Goal: Task Accomplishment & Management: Complete application form

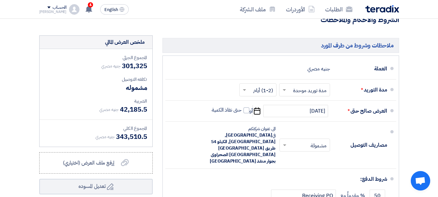
scroll to position [2566, 0]
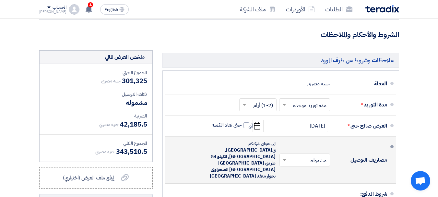
click at [234, 147] on span "Egypt, الجيزة, الكيلو 54 طريق مصر أسكندريه الصحراوى بجوار منفذ وادى فوود" at bounding box center [243, 163] width 66 height 33
click at [252, 140] on div "الى عنوان شركتكم في Egypt, الجيزة, الكيلو 54 طريق مصر أسكندريه الصحراوى بجوار م…" at bounding box center [239, 159] width 71 height 39
click at [252, 147] on span "Egypt, الجيزة, الكيلو 54 طريق مصر أسكندريه الصحراوى بجوار منفذ وادى فوود" at bounding box center [243, 163] width 66 height 33
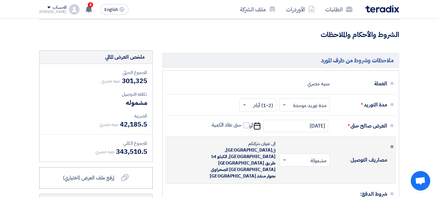
click at [252, 147] on span "Egypt, الجيزة, الكيلو 54 طريق مصر أسكندريه الصحراوى بجوار منفذ وادى فوود" at bounding box center [243, 163] width 66 height 33
click at [237, 147] on span "Egypt, الجيزة, الكيلو 54 طريق مصر أسكندريه الصحراوى بجوار منفذ وادى فوود" at bounding box center [243, 163] width 66 height 33
click at [227, 147] on span "Egypt, الجيزة, الكيلو 54 طريق مصر أسكندريه الصحراوى بجوار منفذ وادى فوود" at bounding box center [243, 163] width 66 height 33
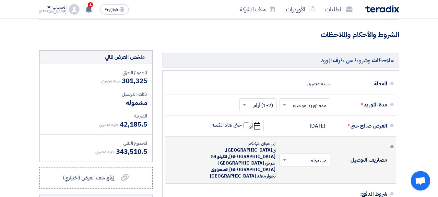
click at [227, 147] on span "Egypt, الجيزة, الكيلو 54 طريق مصر أسكندريه الصحراوى بجوار منفذ وادى فوود" at bounding box center [243, 163] width 66 height 33
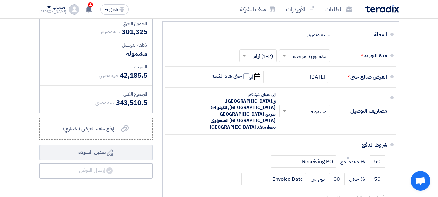
scroll to position [2594, 0]
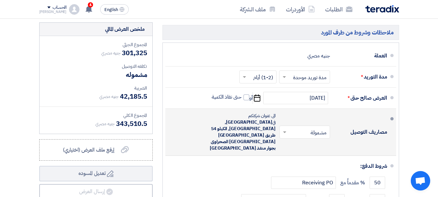
click at [262, 109] on li "مصاريف التوصيل × مشمولة × الى عنوان شركتكم في Egypt, الجيزة, الكيلو 54 طريق مصر…" at bounding box center [280, 132] width 231 height 47
click at [237, 119] on span "Egypt, الجيزة, الكيلو 54 طريق مصر أسكندريه الصحراوى بجوار منفذ وادى فوود" at bounding box center [243, 135] width 66 height 33
click at [226, 119] on span "Egypt, الجيزة, الكيلو 54 طريق مصر أسكندريه الصحراوى بجوار منفذ وادى فوود" at bounding box center [243, 135] width 66 height 33
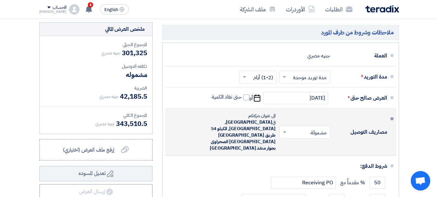
click at [226, 119] on span "Egypt, الجيزة, الكيلو 54 طريق مصر أسكندريه الصحراوى بجوار منفذ وادى فوود" at bounding box center [243, 135] width 66 height 33
click at [243, 119] on span "Egypt, الجيزة, الكيلو 54 طريق مصر أسكندريه الصحراوى بجوار منفذ وادى فوود" at bounding box center [243, 135] width 66 height 33
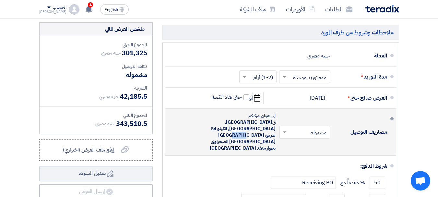
click at [248, 119] on span "Egypt, الجيزة, الكيلو 54 طريق مصر أسكندريه الصحراوى بجوار منفذ وادى فوود" at bounding box center [243, 135] width 66 height 33
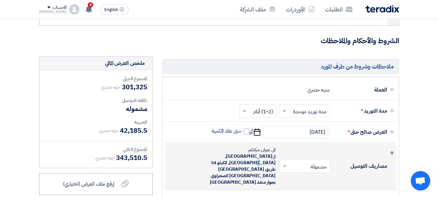
scroll to position [2530, 0]
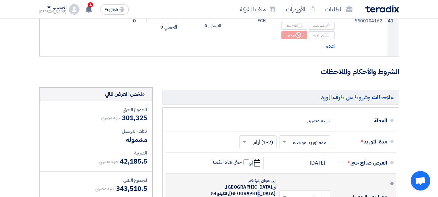
click at [236, 184] on span "Egypt, الجيزة, الكيلو 54 طريق مصر أسكندريه الصحراوى بجوار منفذ وادى فوود" at bounding box center [243, 200] width 66 height 33
click at [231, 184] on span "Egypt, الجيزة, الكيلو 54 طريق مصر أسكندريه الصحراوى بجوار منفذ وادى فوود" at bounding box center [243, 200] width 66 height 33
click at [229, 184] on span "Egypt, الجيزة, الكيلو 54 طريق مصر أسكندريه الصحراوى بجوار منفذ وادى فوود" at bounding box center [243, 200] width 66 height 33
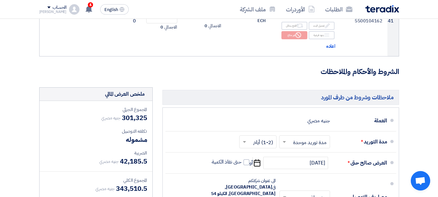
scroll to position [2562, 0]
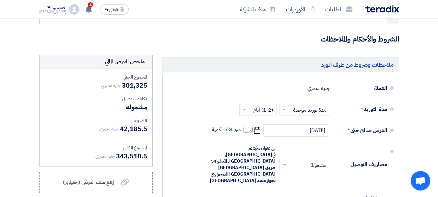
drag, startPoint x: 425, startPoint y: 93, endPoint x: 376, endPoint y: 130, distance: 60.7
type input "100"
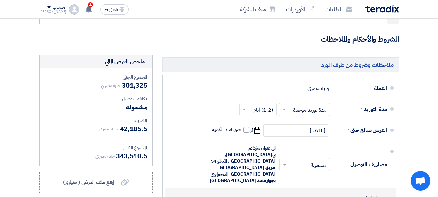
type input "0"
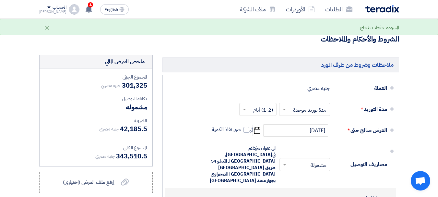
type input "100"
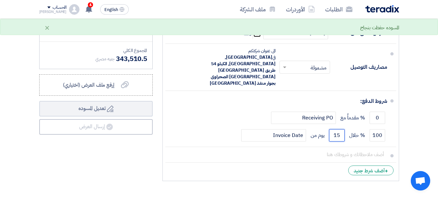
type input "15"
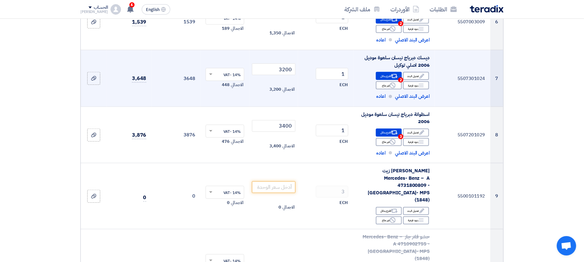
scroll to position [432, 0]
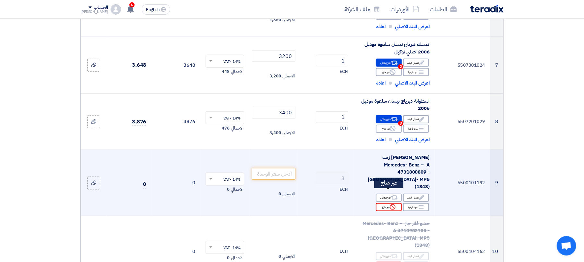
click at [390, 197] on use at bounding box center [393, 207] width 6 height 6
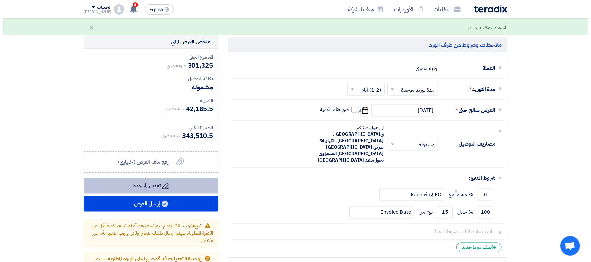
scroll to position [2508, 0]
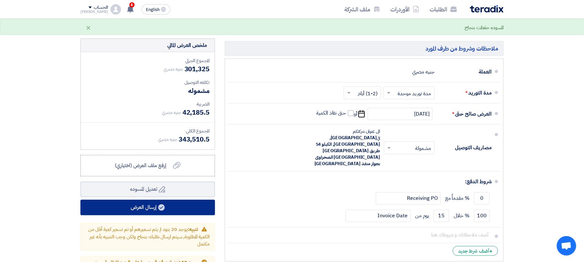
click at [141, 197] on button "إرسال العرض" at bounding box center [147, 208] width 135 height 16
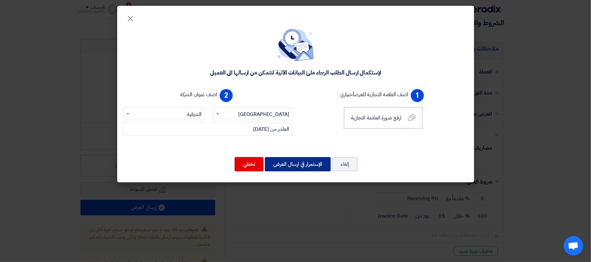
click at [305, 165] on button "الإستمرار في ارسال العرض" at bounding box center [298, 164] width 66 height 14
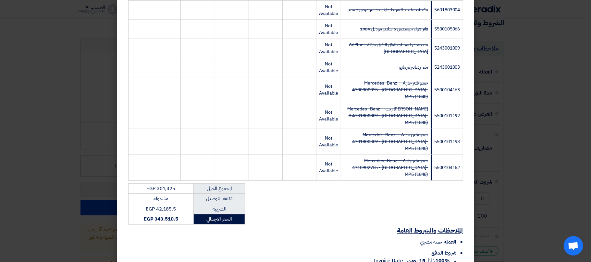
scroll to position [1173, 0]
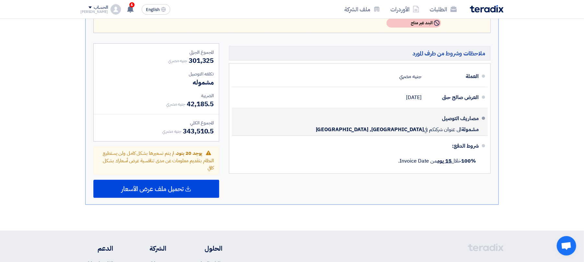
scroll to position [1678, 0]
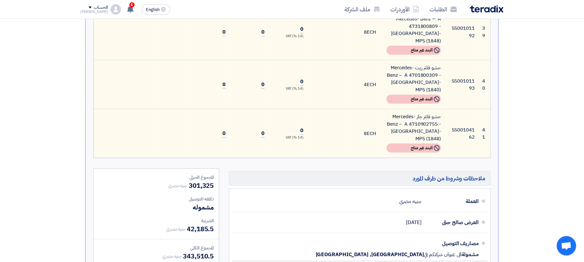
scroll to position [1634, 0]
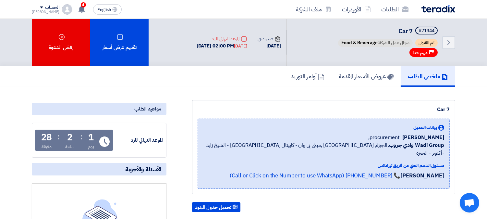
click at [403, 29] on span "Car 7" at bounding box center [405, 31] width 14 height 9
click at [391, 30] on h5 "#71344 Car 7" at bounding box center [388, 31] width 102 height 9
drag, startPoint x: 399, startPoint y: 30, endPoint x: 412, endPoint y: 33, distance: 13.4
click at [412, 33] on h5 "#71344 Car 7" at bounding box center [388, 31] width 102 height 9
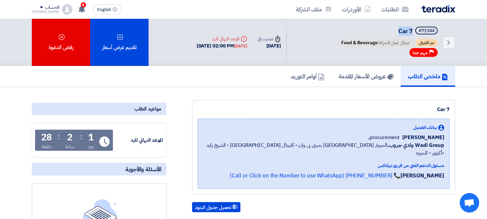
copy span "Car 7"
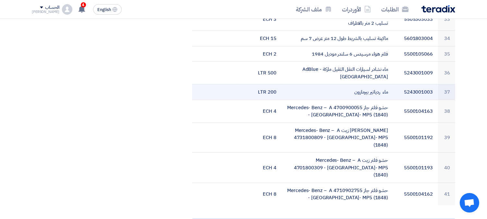
scroll to position [937, 0]
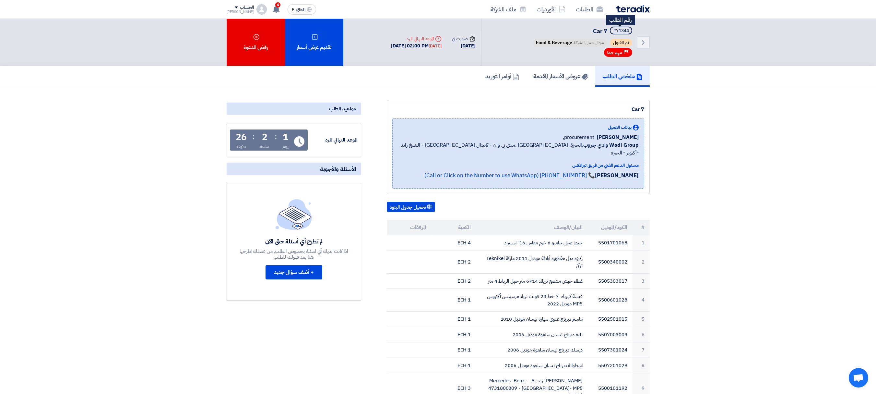
click at [619, 32] on div "#71344" at bounding box center [621, 31] width 16 height 5
copy span "#71344"
